Goal: Check status: Check status

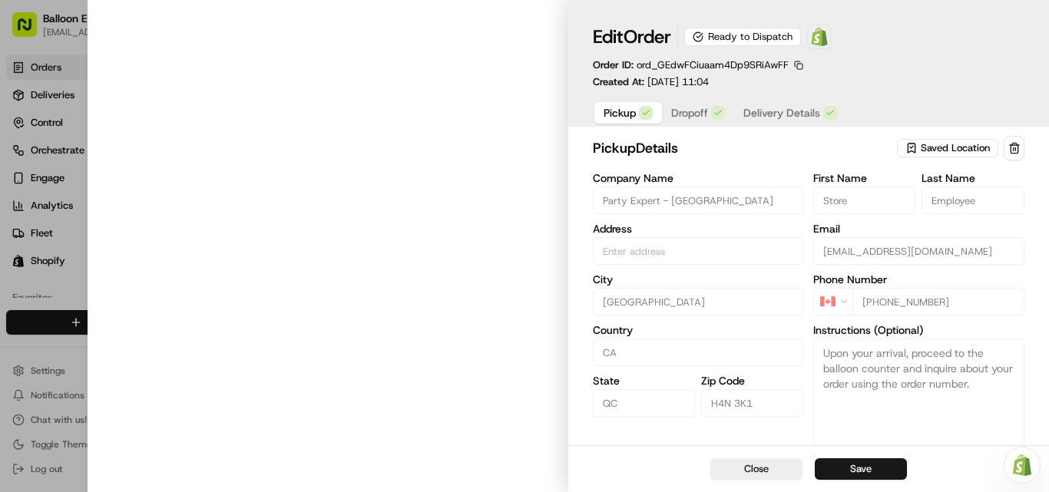
type input "[STREET_ADDRESS]"
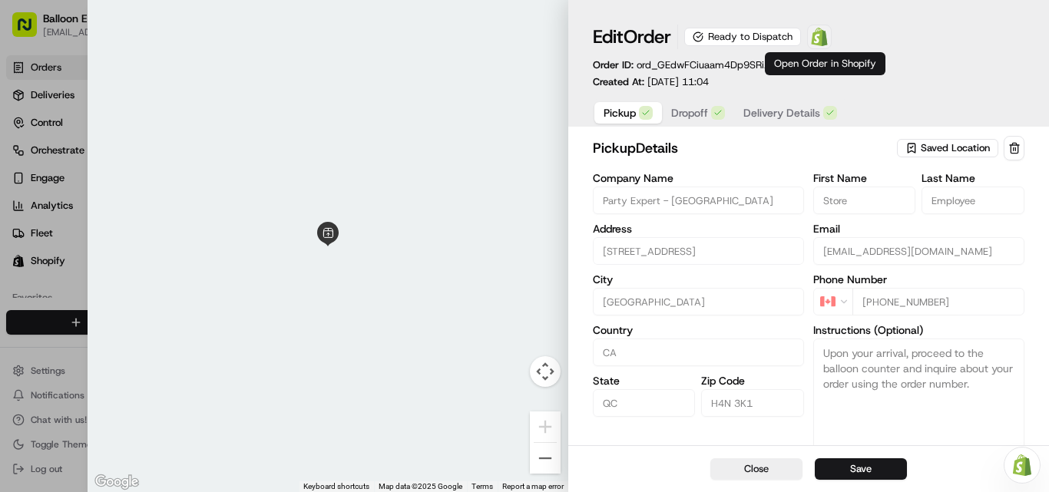
click at [828, 35] on img at bounding box center [819, 37] width 18 height 18
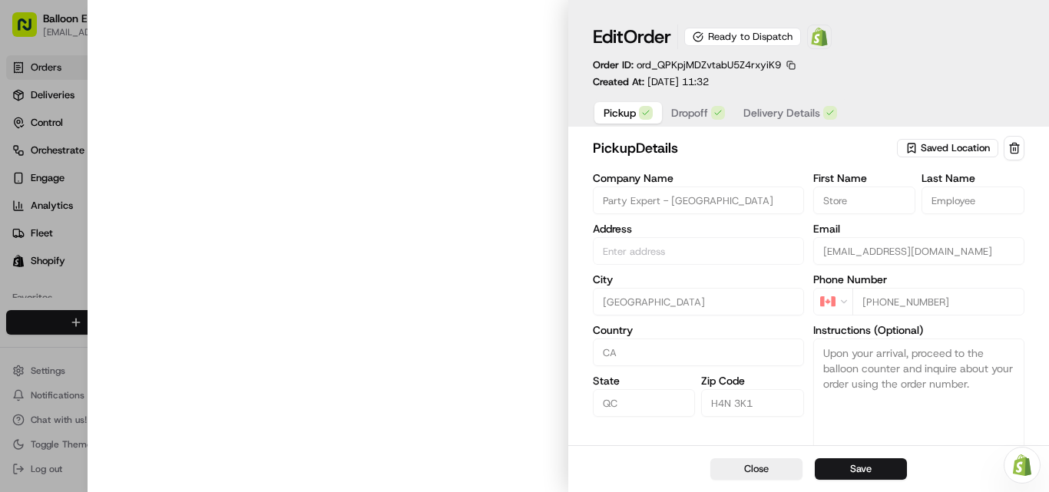
type input "[STREET_ADDRESS]"
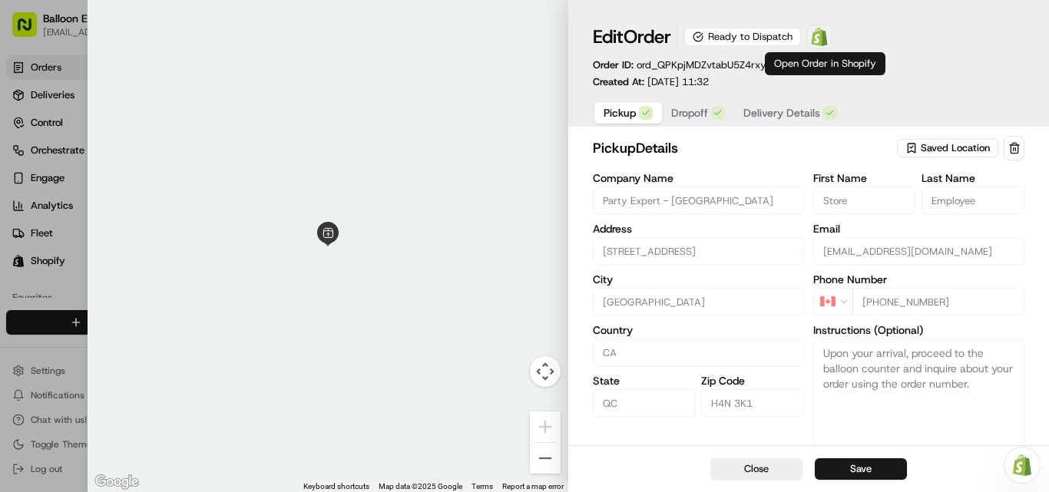
click at [827, 34] on img at bounding box center [819, 37] width 18 height 18
click at [828, 38] on img at bounding box center [819, 37] width 18 height 18
